Goal: Find specific page/section: Find specific page/section

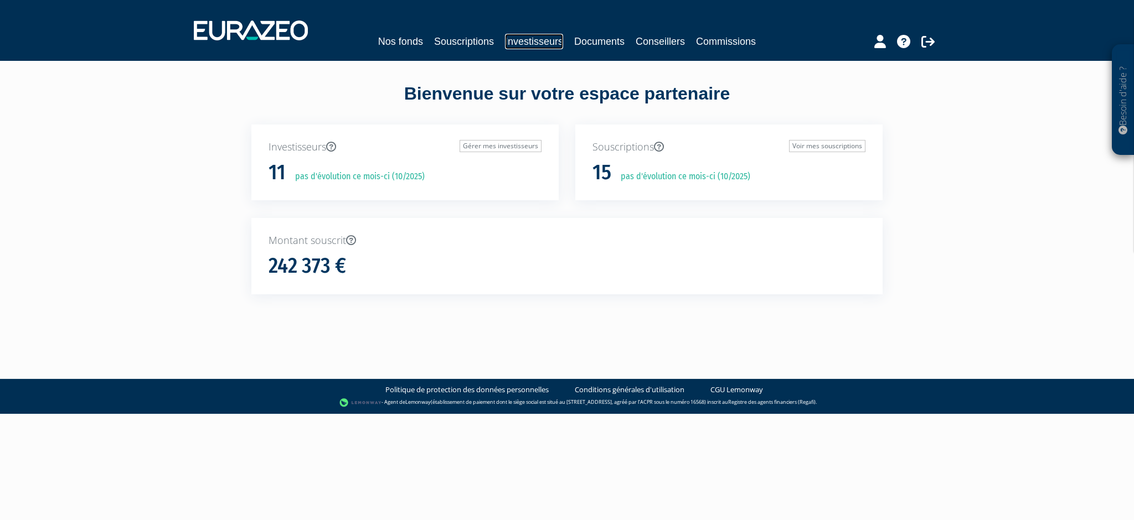
click at [528, 39] on link "Investisseurs" at bounding box center [534, 42] width 58 height 16
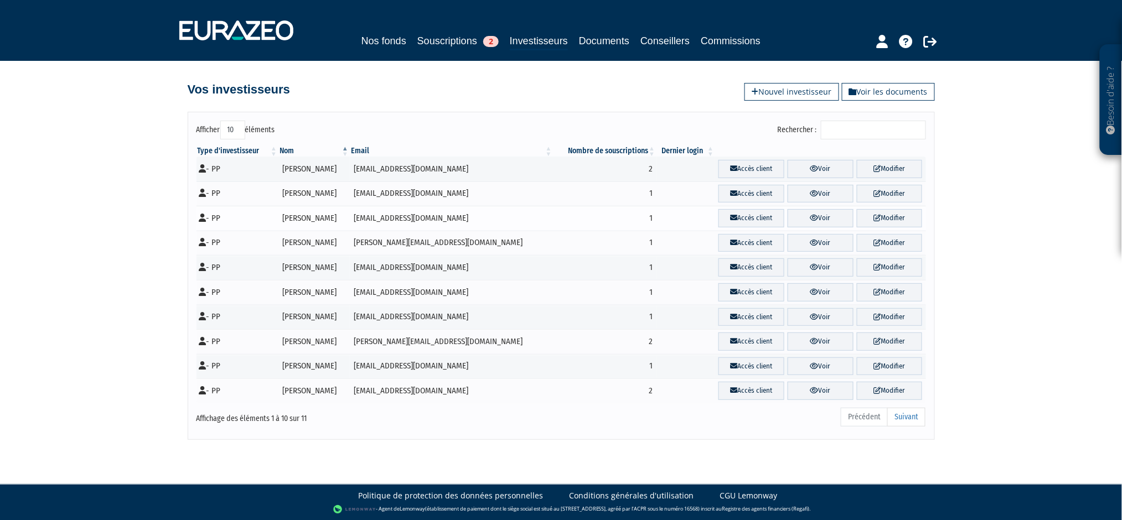
click at [308, 215] on td "Anne BIRLEY" at bounding box center [313, 218] width 71 height 25
click at [830, 219] on link "Voir" at bounding box center [821, 218] width 66 height 18
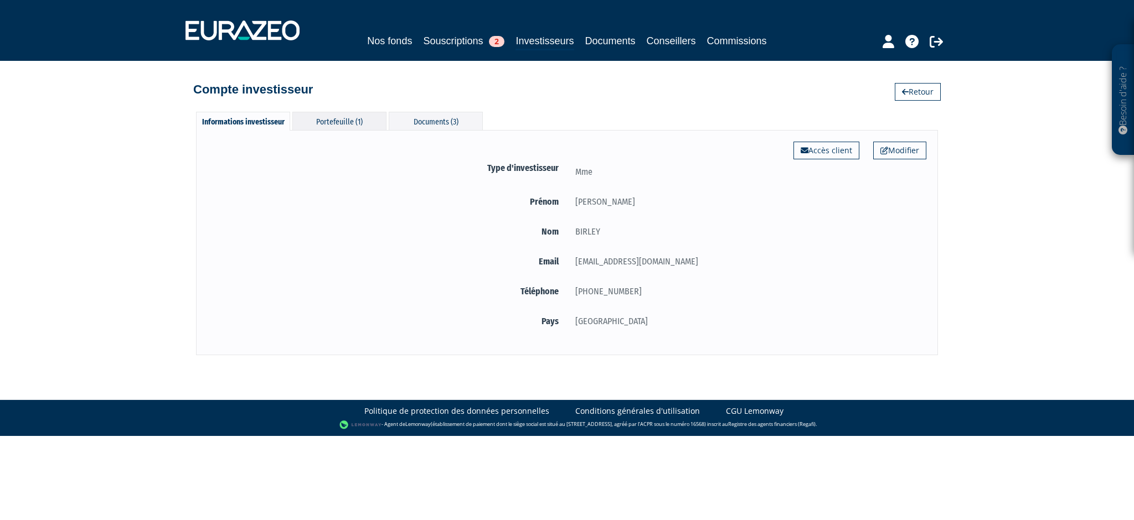
click at [334, 124] on div "Portefeuille (1)" at bounding box center [339, 121] width 94 height 18
